Goal: Task Accomplishment & Management: Manage account settings

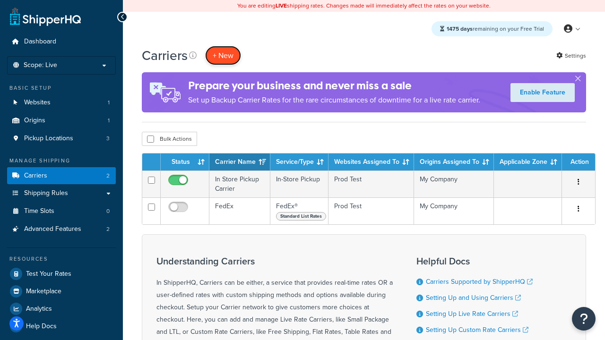
click at [223, 55] on button "+ New" at bounding box center [223, 55] width 36 height 19
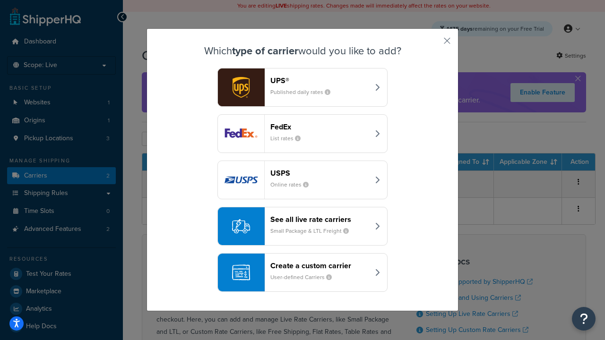
click at [302, 134] on div "FedEx List rates" at bounding box center [319, 133] width 99 height 23
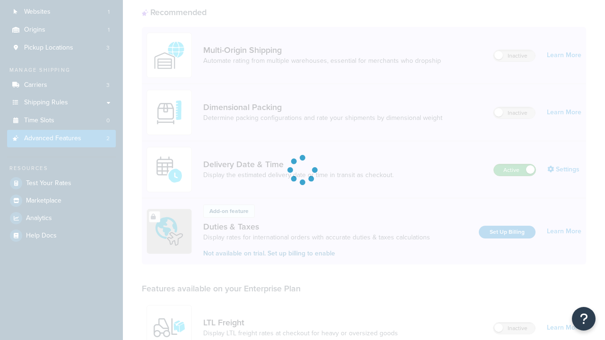
click at [515, 164] on label "Active" at bounding box center [515, 169] width 42 height 11
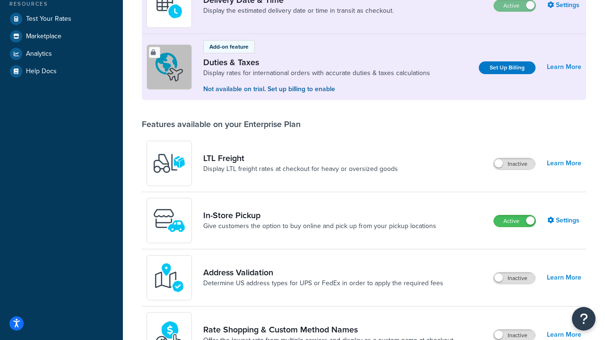
scroll to position [237, 0]
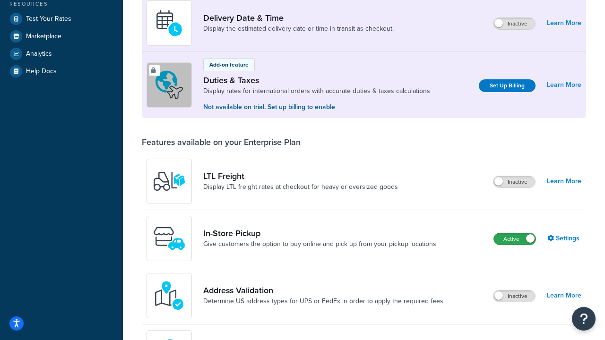
click at [515, 239] on label "Active" at bounding box center [515, 238] width 42 height 11
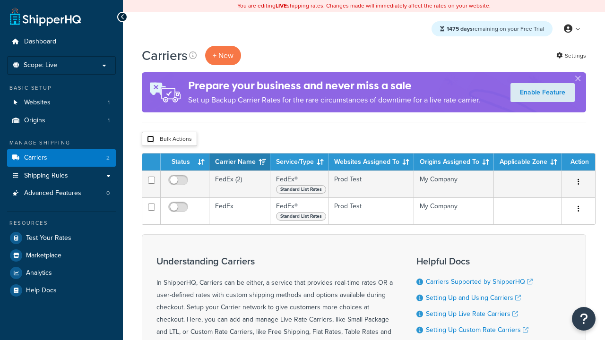
click at [150, 139] on input "checkbox" at bounding box center [150, 139] width 7 height 7
checkbox input "true"
click at [0, 0] on button "Delete" at bounding box center [0, 0] width 0 height 0
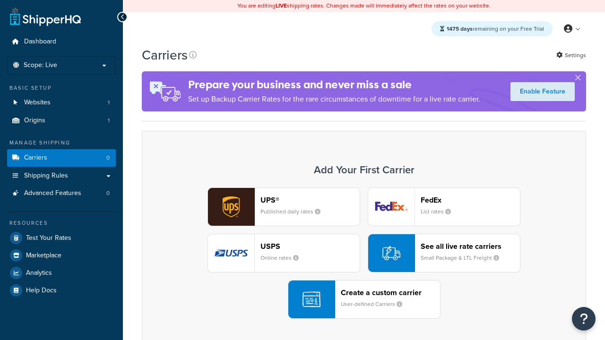
click at [364, 253] on div "UPS® Published daily rates FedEx List rates USPS Online rates See all live rate…" at bounding box center [364, 253] width 424 height 131
click at [470, 200] on header "FedEx" at bounding box center [470, 200] width 99 height 9
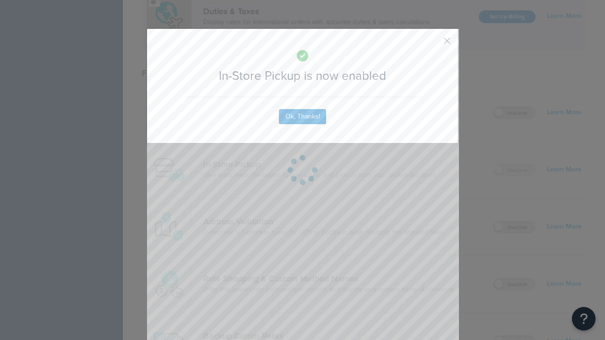
click at [433, 43] on button "button" at bounding box center [433, 44] width 2 height 2
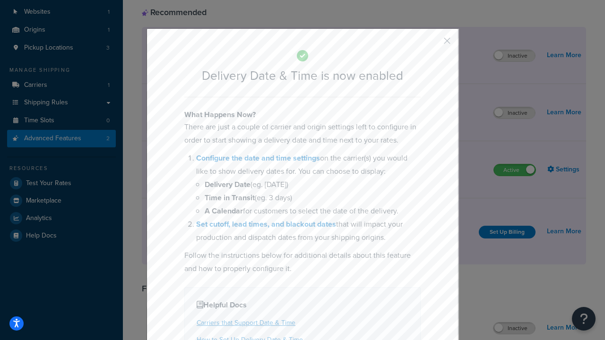
click at [433, 44] on button "button" at bounding box center [433, 44] width 2 height 2
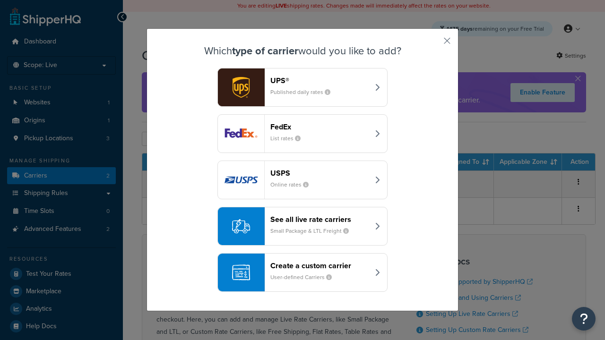
click at [302, 273] on div "Create a custom carrier User-defined Carriers" at bounding box center [319, 272] width 99 height 23
